Goal: Information Seeking & Learning: Learn about a topic

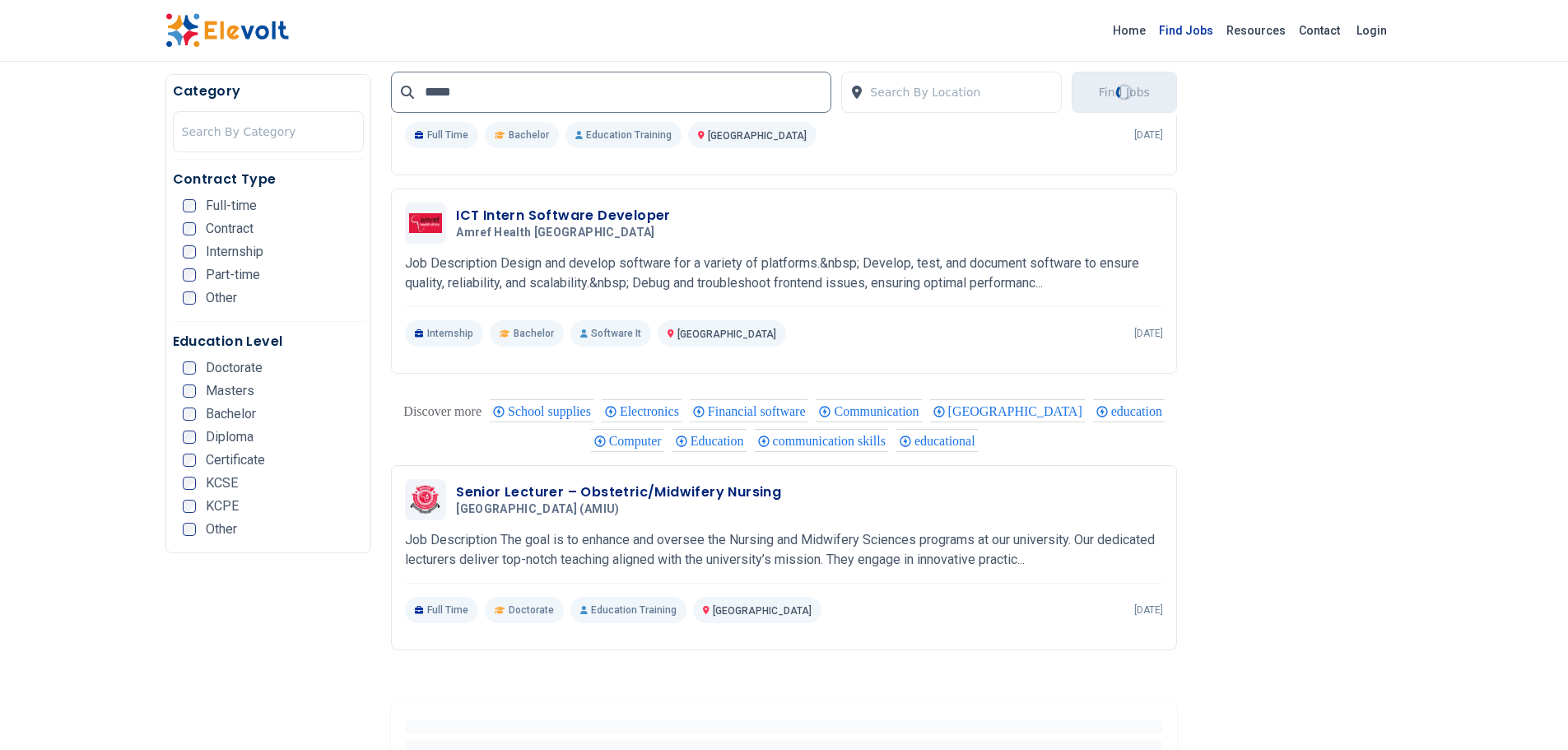
click at [1205, 30] on link "Find Jobs" at bounding box center [1186, 31] width 67 height 27
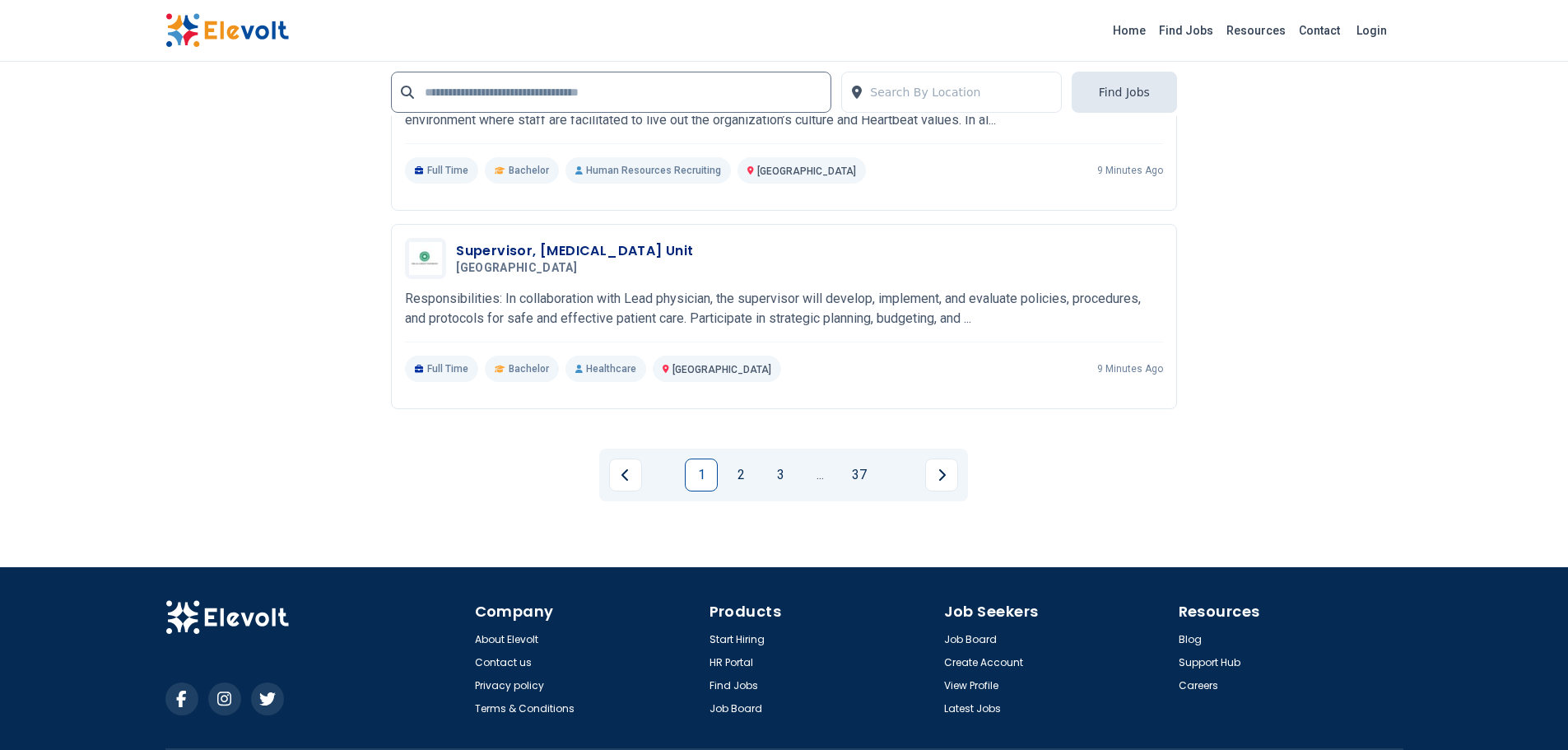
scroll to position [3385, 0]
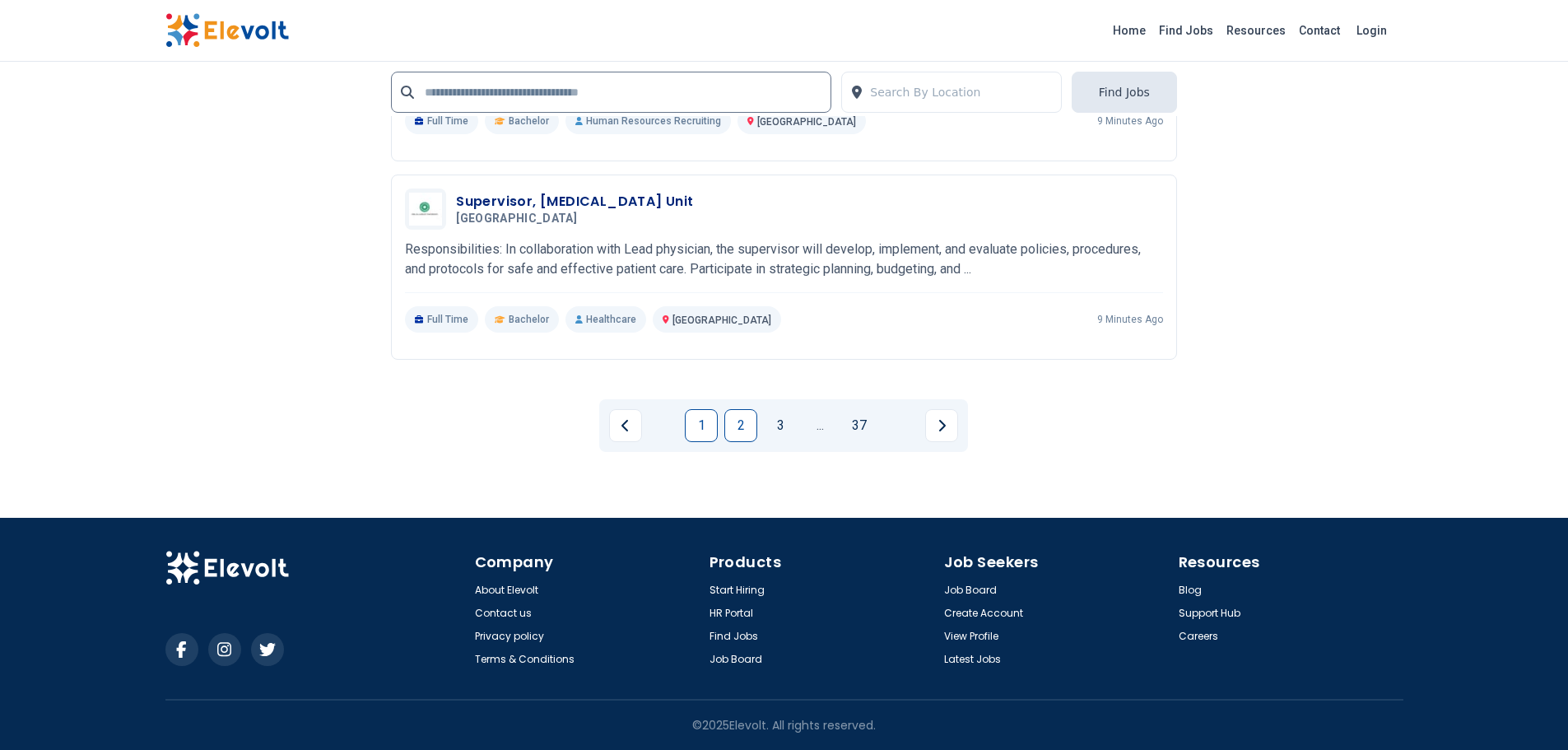
click at [744, 430] on link "2" at bounding box center [740, 425] width 33 height 33
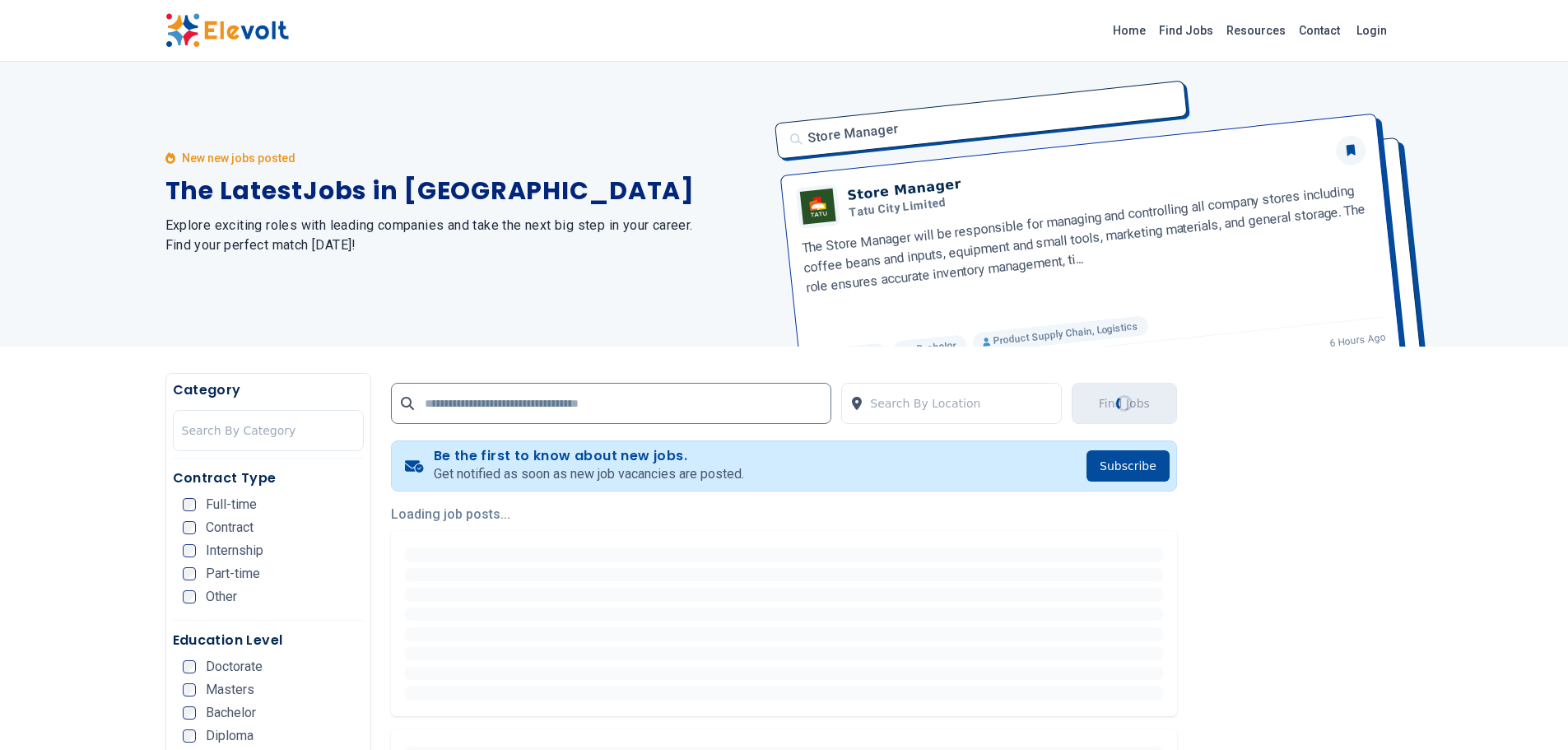
scroll to position [0, 0]
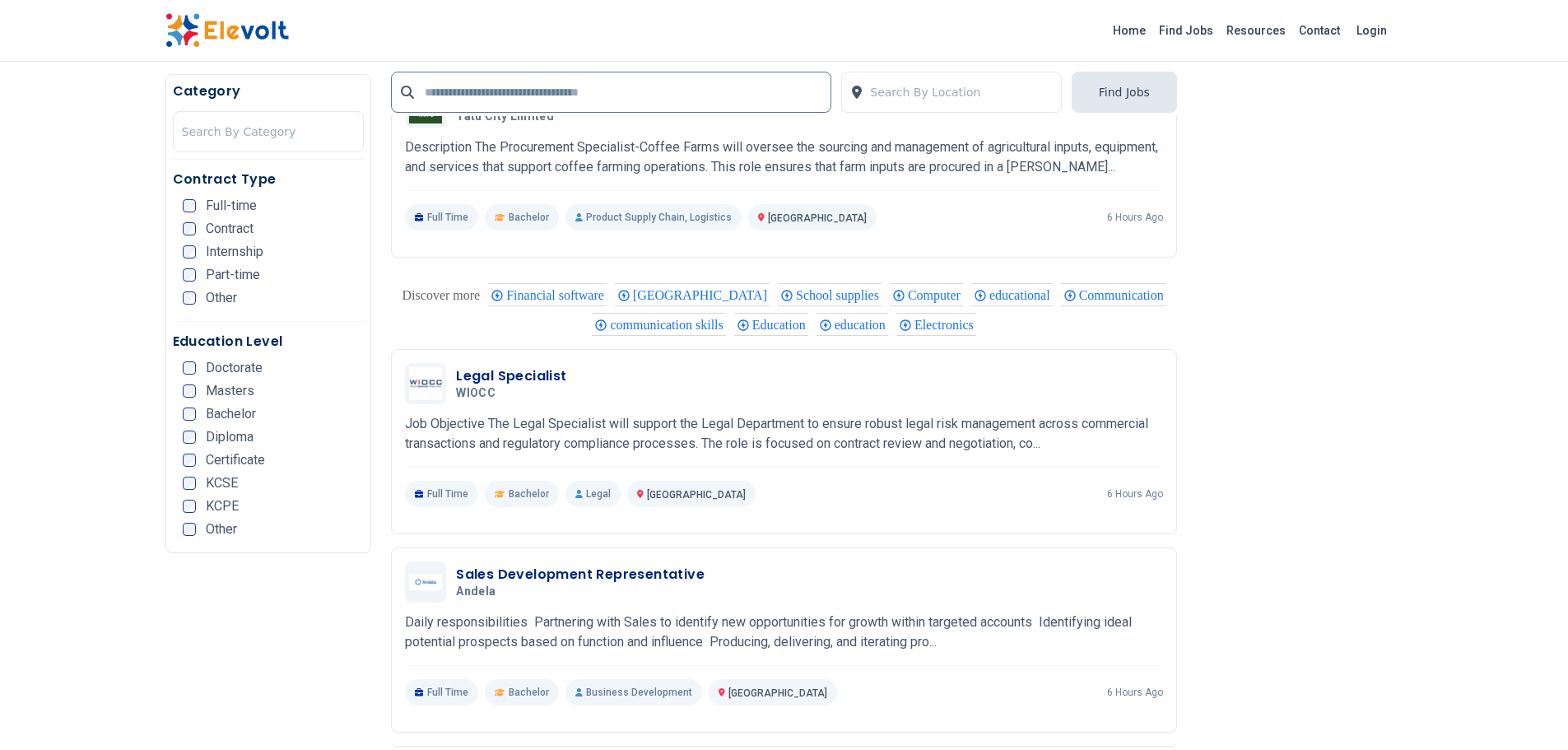
scroll to position [2552, 0]
